Goal: Navigation & Orientation: Find specific page/section

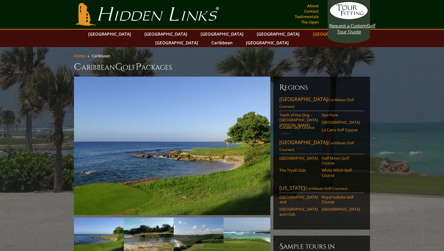
click at [310, 33] on link "[GEOGRAPHIC_DATA]" at bounding box center [334, 34] width 49 height 9
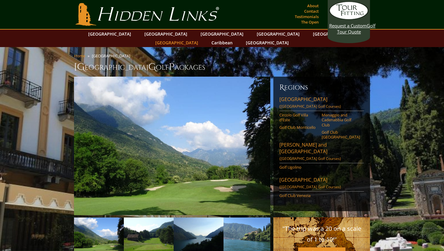
click at [201, 38] on link "[GEOGRAPHIC_DATA]" at bounding box center [176, 42] width 49 height 9
